Goal: Find specific page/section: Find specific page/section

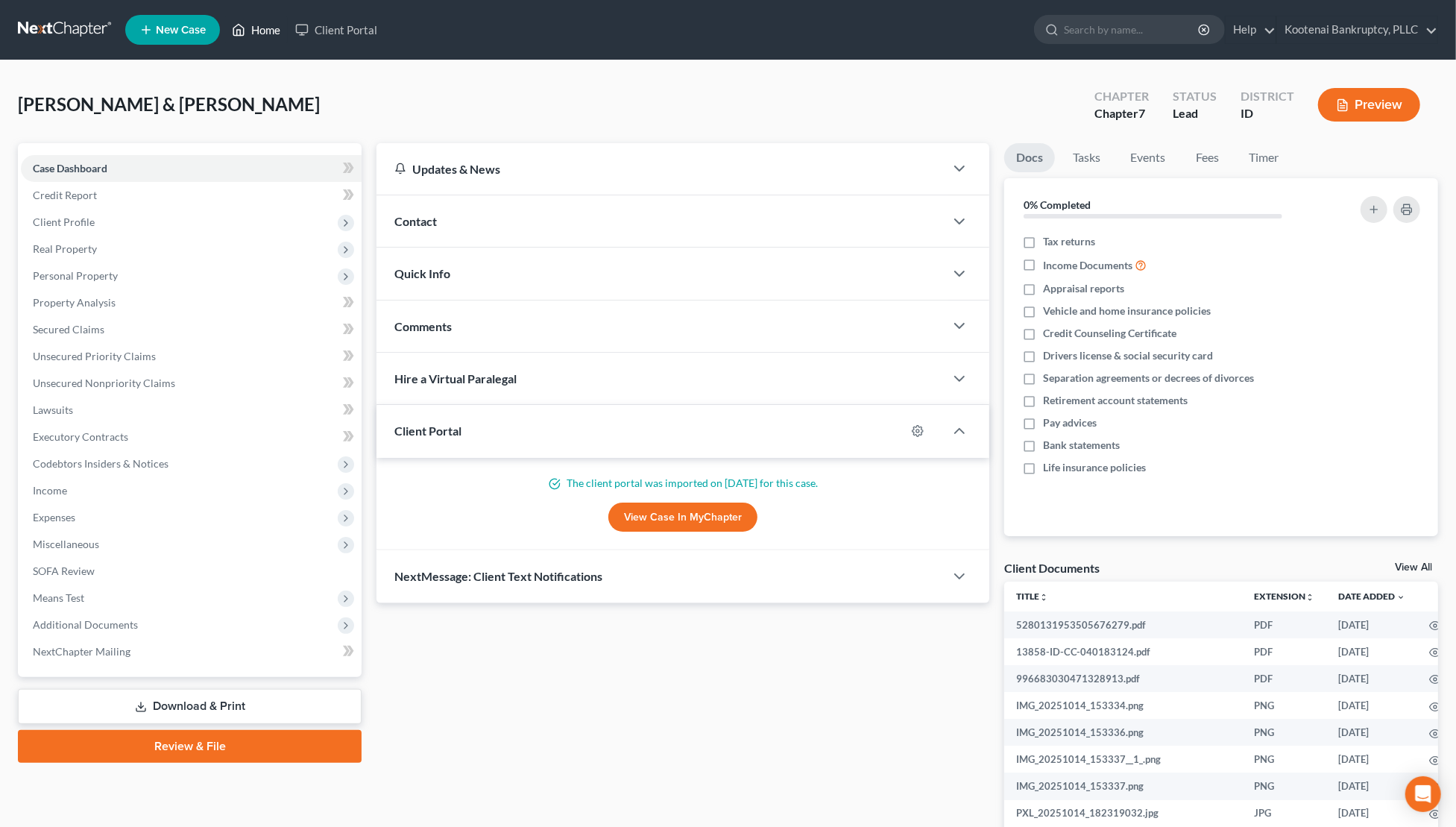
click at [261, 36] on link "Home" at bounding box center [256, 29] width 63 height 27
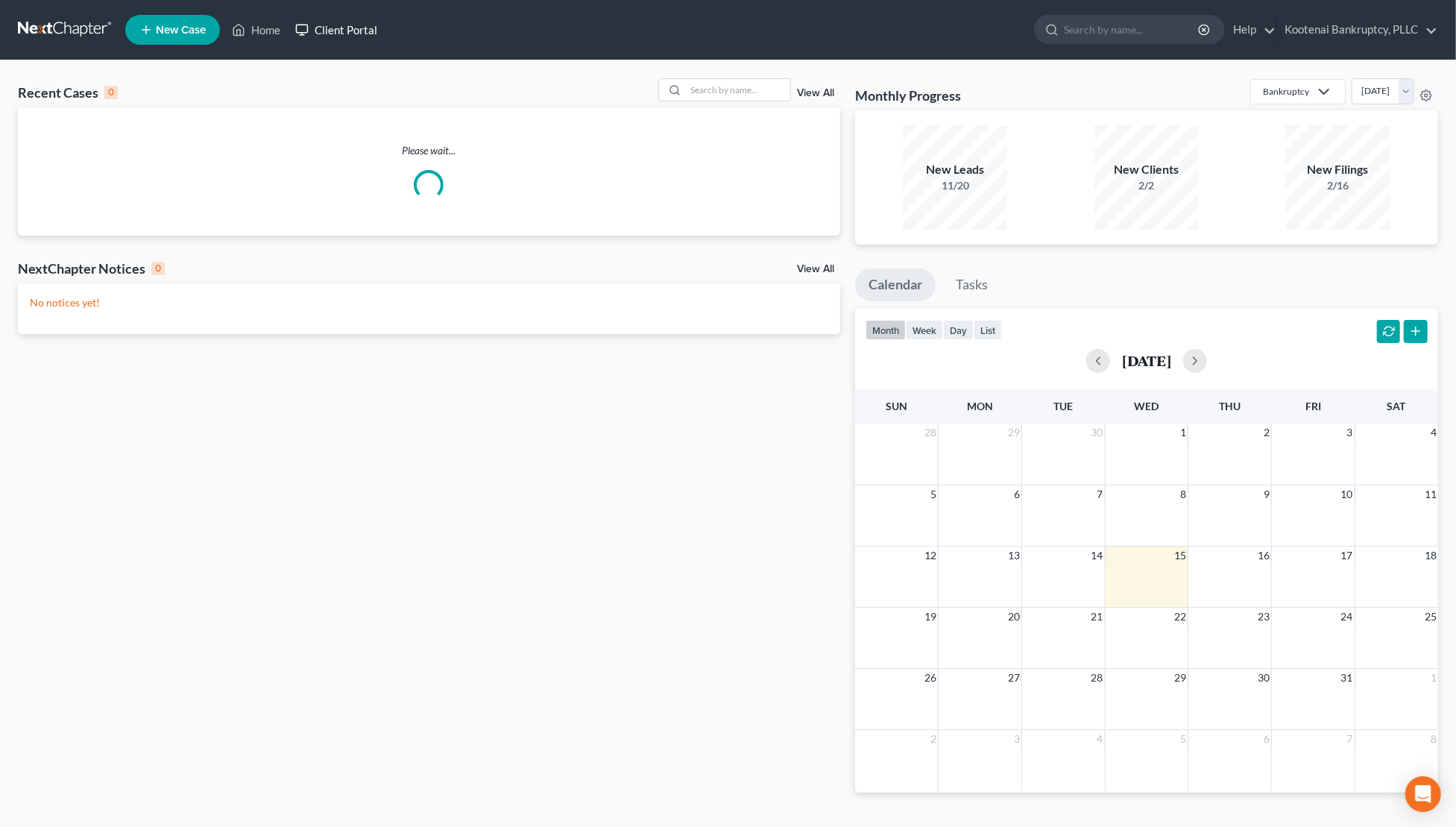
click at [343, 37] on link "Client Portal" at bounding box center [336, 29] width 97 height 27
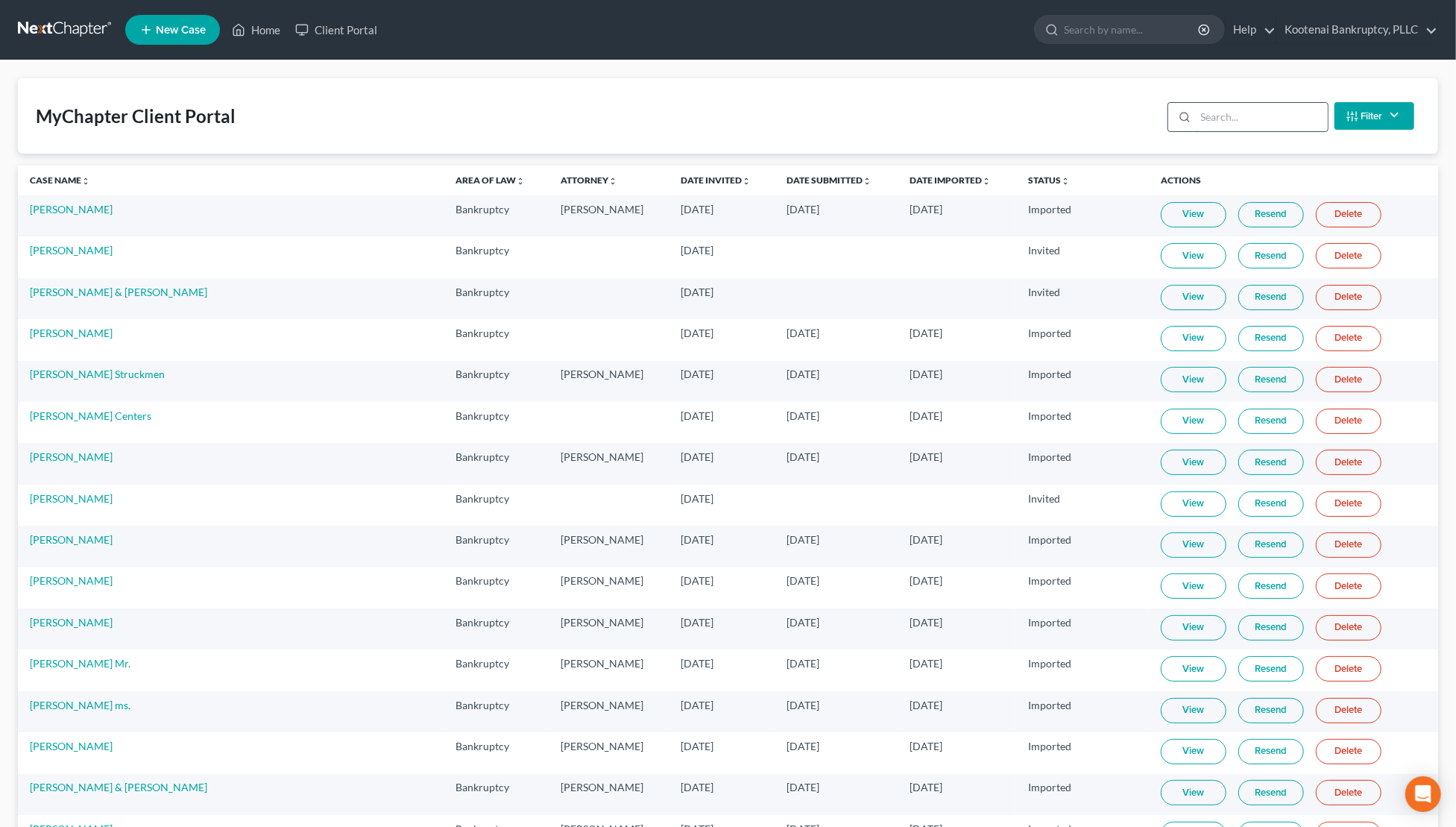
click at [1227, 124] on input "search" at bounding box center [1261, 117] width 132 height 28
paste input "[PERSON_NAME]"
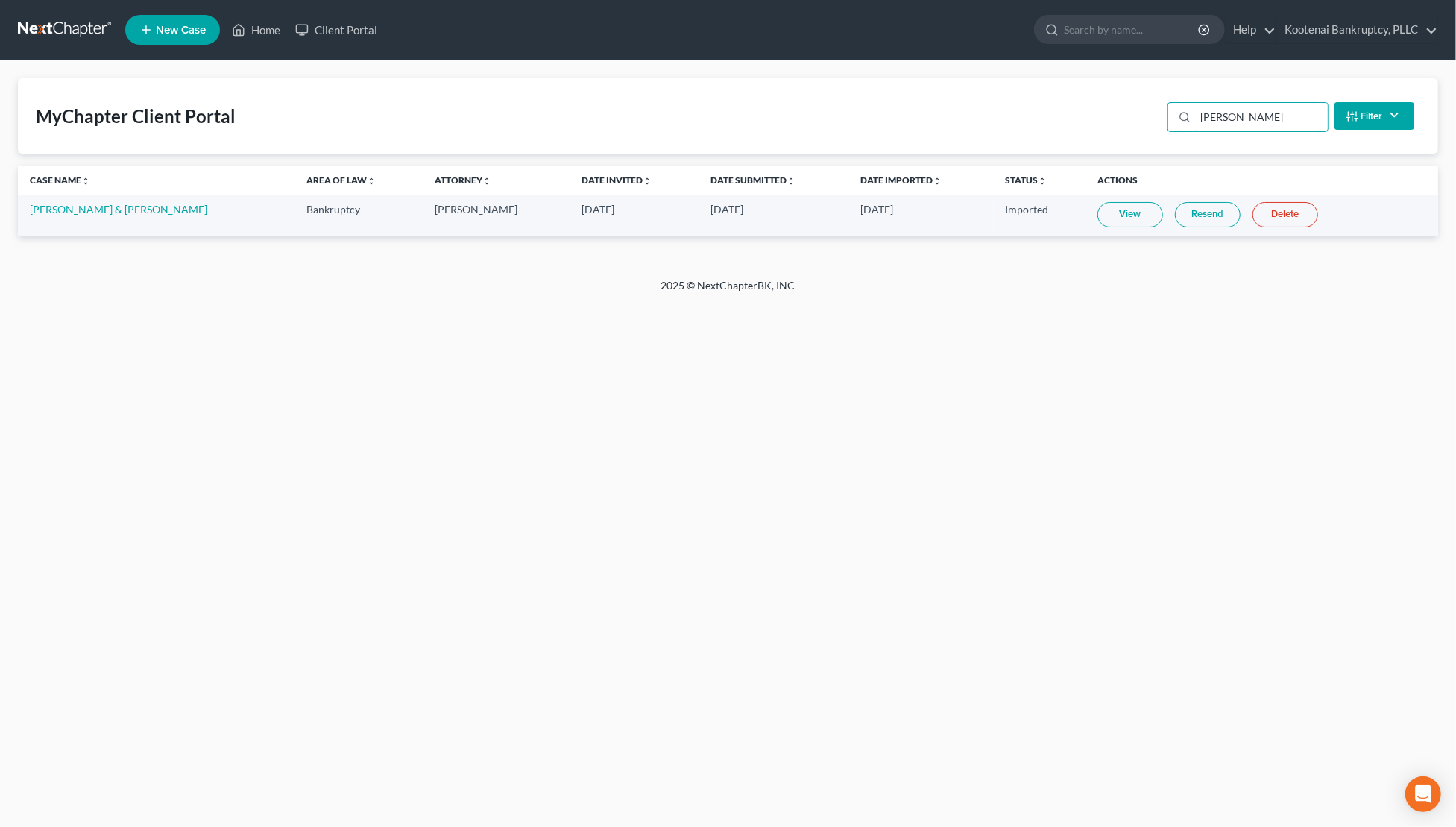
type input "[PERSON_NAME]"
click at [265, 37] on link "Home" at bounding box center [256, 29] width 63 height 27
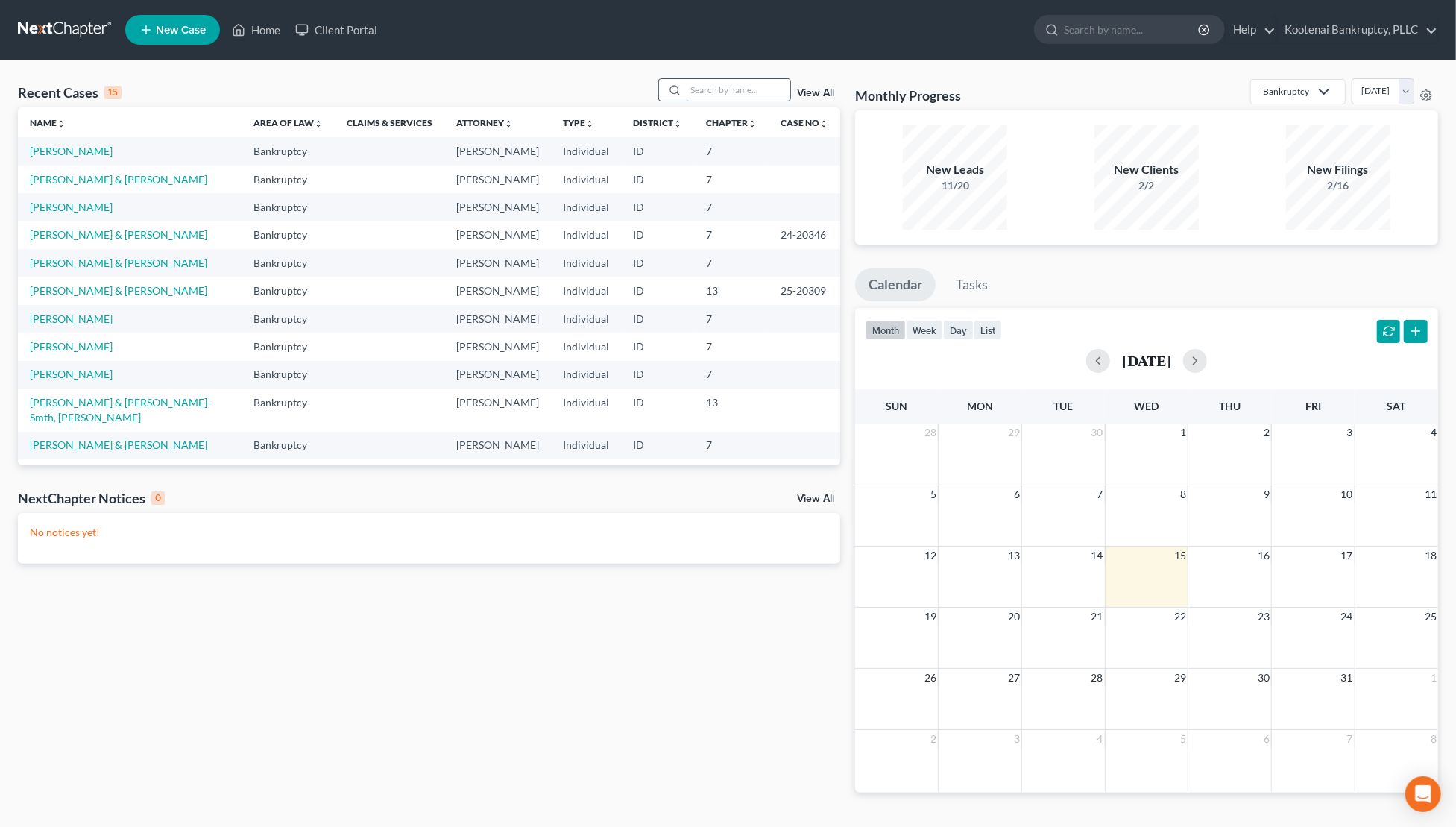
click at [727, 95] on input "search" at bounding box center [738, 90] width 104 height 22
paste input "[PERSON_NAME]"
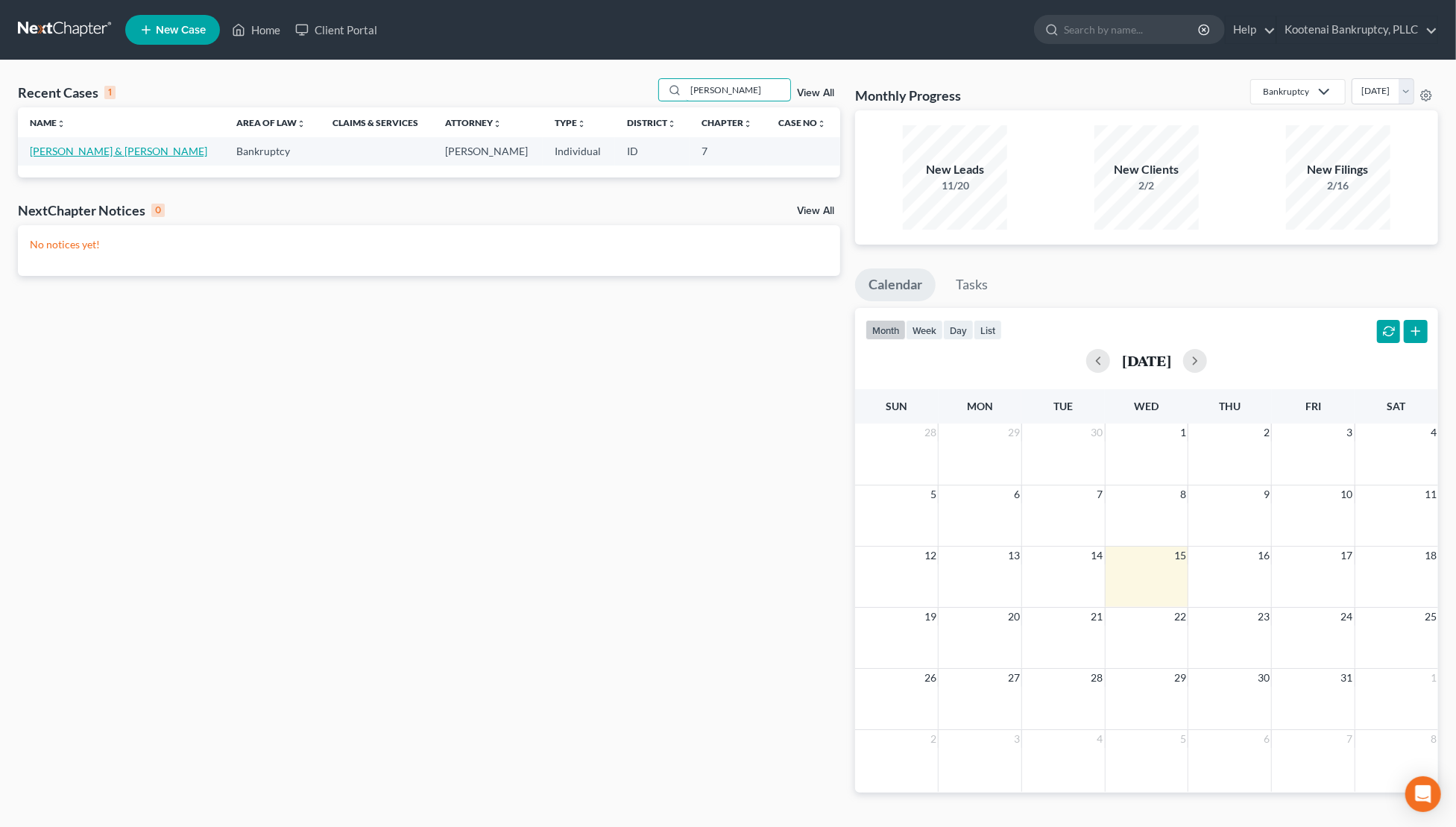
type input "[PERSON_NAME]"
click at [129, 153] on link "[PERSON_NAME] & [PERSON_NAME]" at bounding box center [119, 151] width 177 height 13
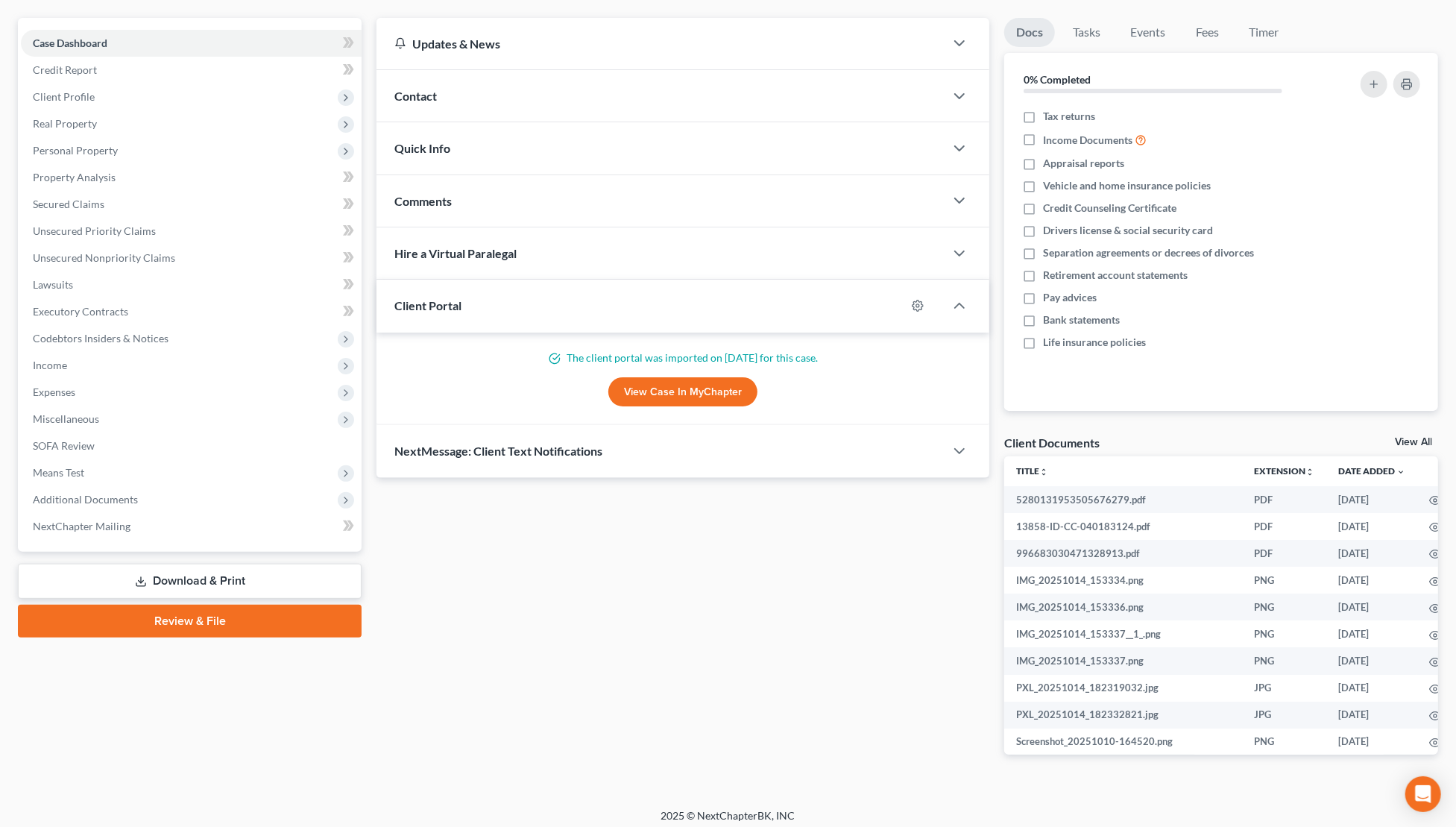
scroll to position [132, 0]
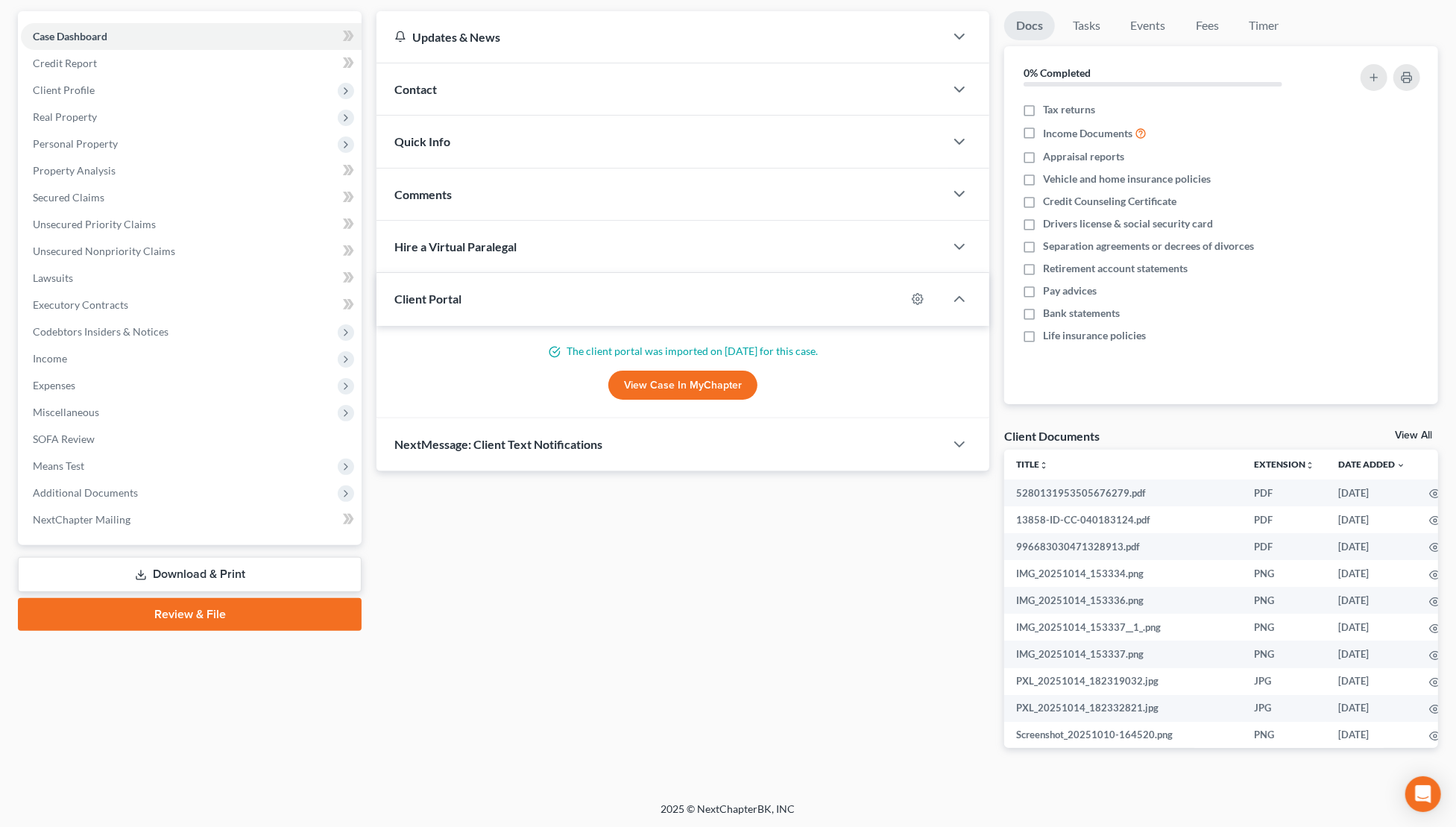
click at [670, 387] on link "View Case in MyChapter" at bounding box center [682, 386] width 149 height 30
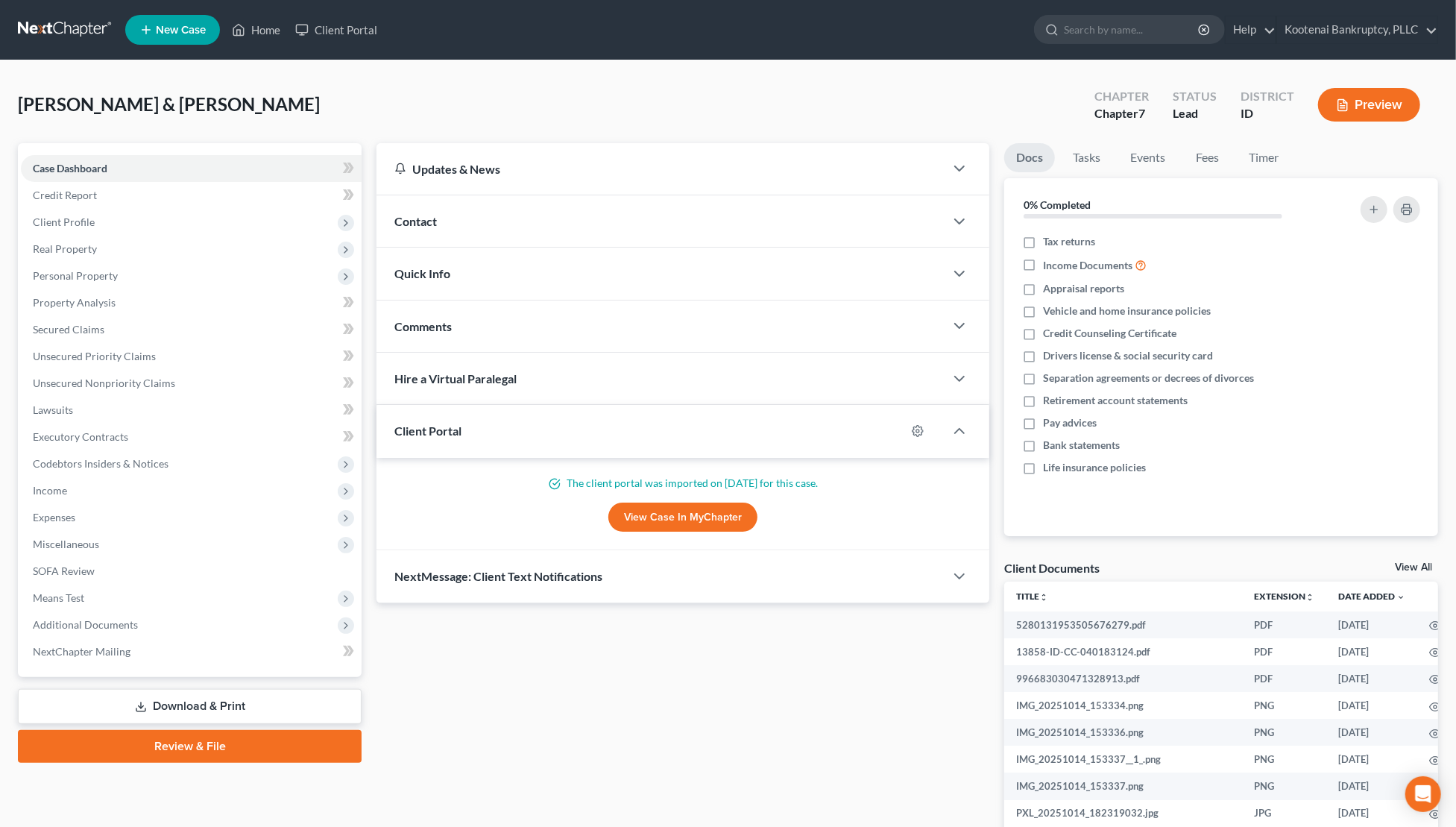
scroll to position [1, 0]
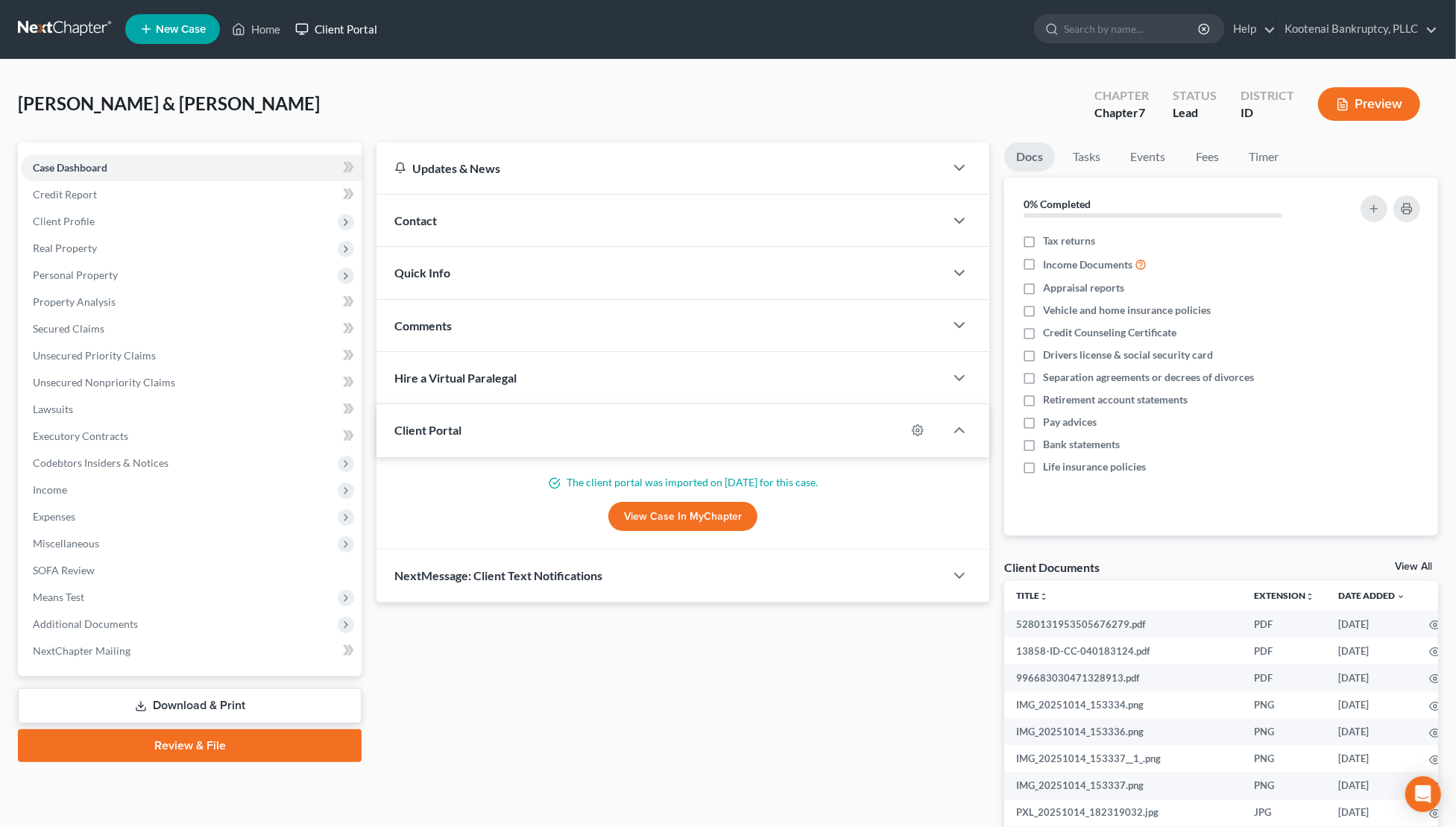
click at [363, 29] on link "Client Portal" at bounding box center [336, 28] width 97 height 27
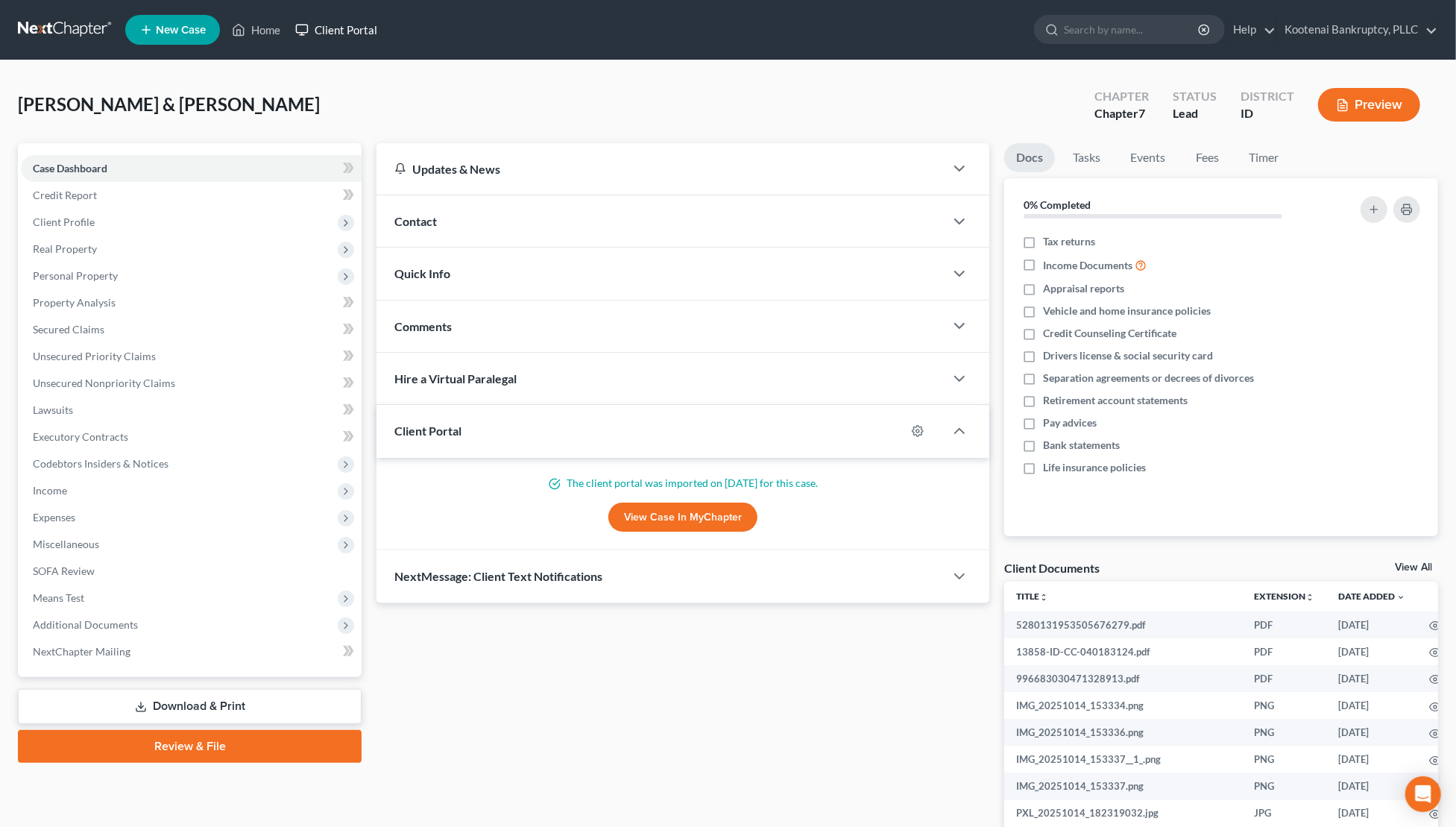
click at [343, 35] on link "Client Portal" at bounding box center [336, 29] width 97 height 27
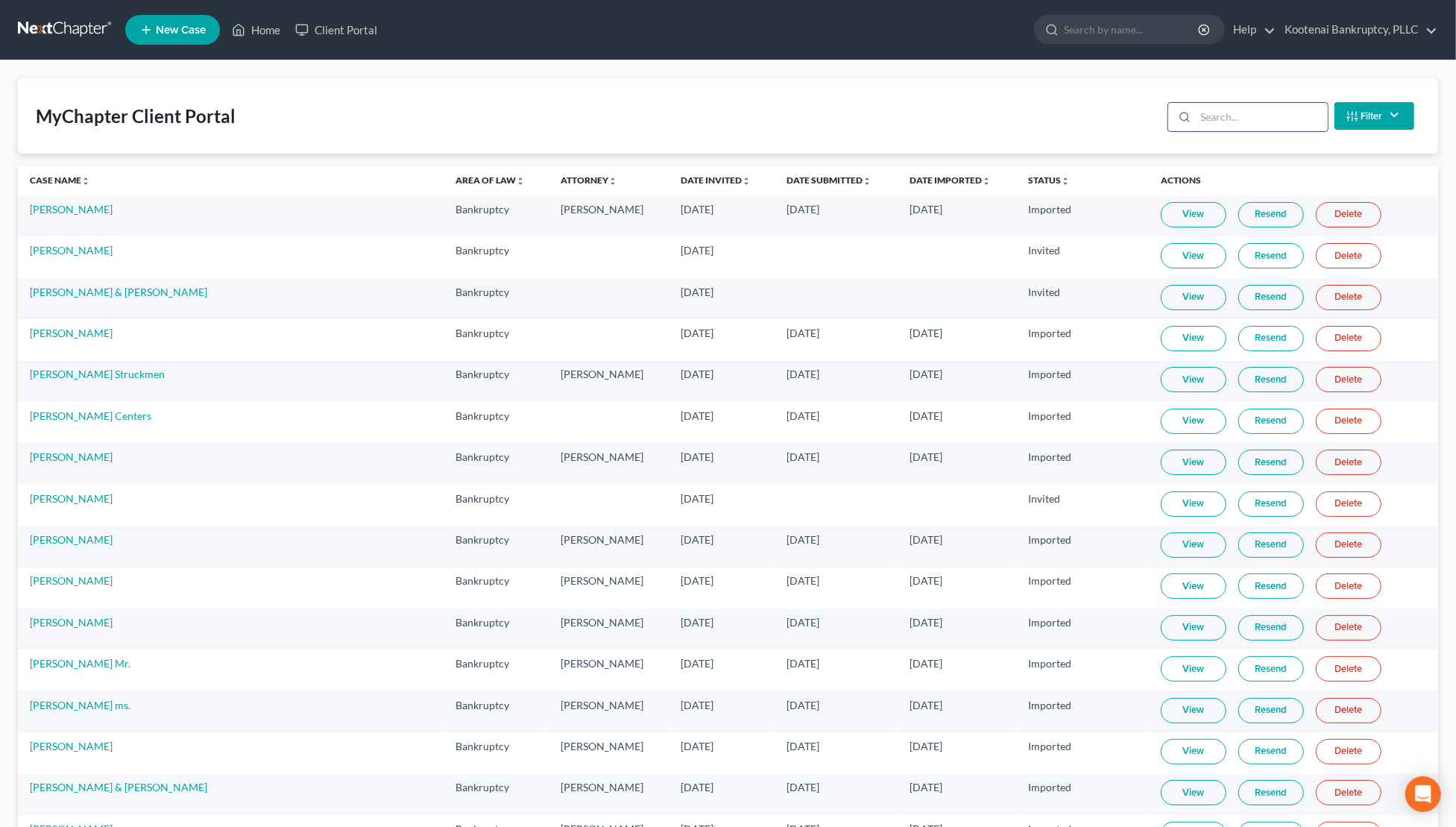
click at [1232, 124] on input "search" at bounding box center [1261, 117] width 132 height 28
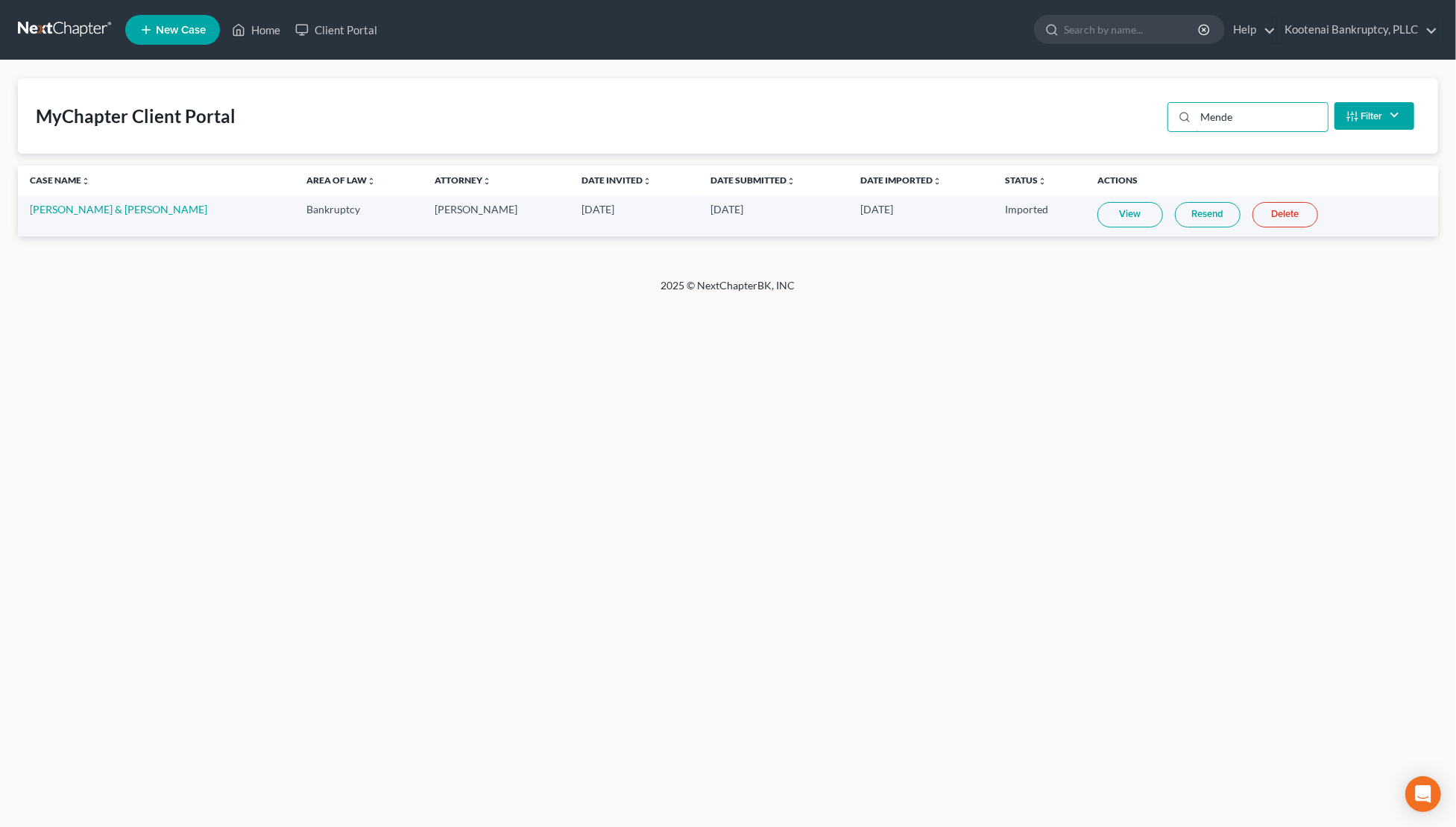
type input "Mende"
